Goal: Information Seeking & Learning: Learn about a topic

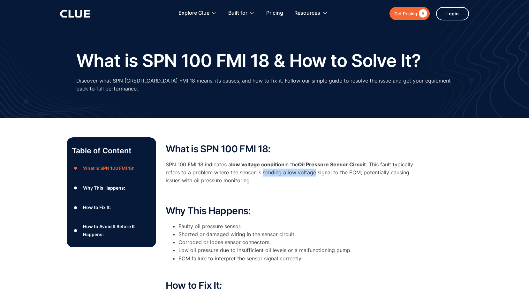
drag, startPoint x: 262, startPoint y: 173, endPoint x: 314, endPoint y: 174, distance: 52.0
click at [314, 174] on p "SPN 100 FMI 18 indicates a low voltage condition in the Oil Pressure Sensor Cir…" at bounding box center [293, 173] width 255 height 24
drag, startPoint x: 302, startPoint y: 164, endPoint x: 370, endPoint y: 165, distance: 68.3
click at [370, 165] on p "SPN 100 FMI 18 indicates a low voltage condition in the Oil Pressure Sensor Cir…" at bounding box center [293, 173] width 255 height 24
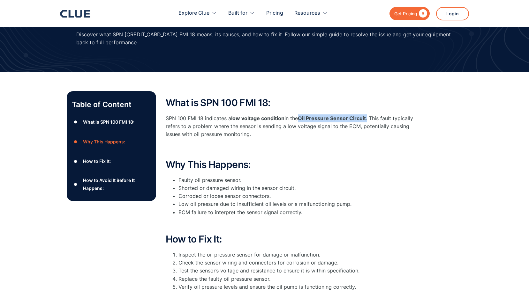
scroll to position [64, 0]
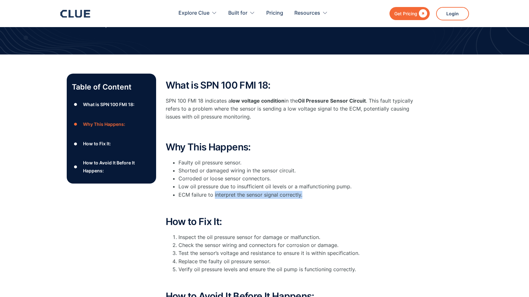
drag, startPoint x: 213, startPoint y: 195, endPoint x: 305, endPoint y: 196, distance: 91.6
click at [305, 196] on li "ECM failure to interpret the sensor signal correctly." at bounding box center [299, 195] width 242 height 8
drag, startPoint x: 305, startPoint y: 196, endPoint x: 345, endPoint y: 186, distance: 41.5
click at [345, 186] on li "Low oil pressure due to insufficient oil levels or a malfunctioning pump." at bounding box center [299, 187] width 242 height 8
drag, startPoint x: 348, startPoint y: 186, endPoint x: 263, endPoint y: 188, distance: 85.2
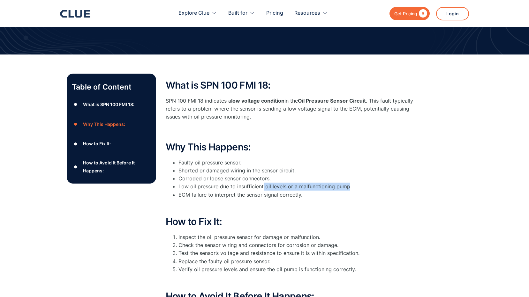
click at [263, 188] on li "Low oil pressure due to insufficient oil levels or a malfunctioning pump." at bounding box center [299, 187] width 242 height 8
drag, startPoint x: 263, startPoint y: 188, endPoint x: 210, endPoint y: 188, distance: 52.6
click at [210, 188] on li "Low oil pressure due to insufficient oil levels or a malfunctioning pump." at bounding box center [299, 187] width 242 height 8
drag, startPoint x: 197, startPoint y: 187, endPoint x: 218, endPoint y: 186, distance: 21.1
click at [218, 186] on li "Low oil pressure due to insufficient oil levels or a malfunctioning pump." at bounding box center [299, 187] width 242 height 8
